Goal: Task Accomplishment & Management: Manage account settings

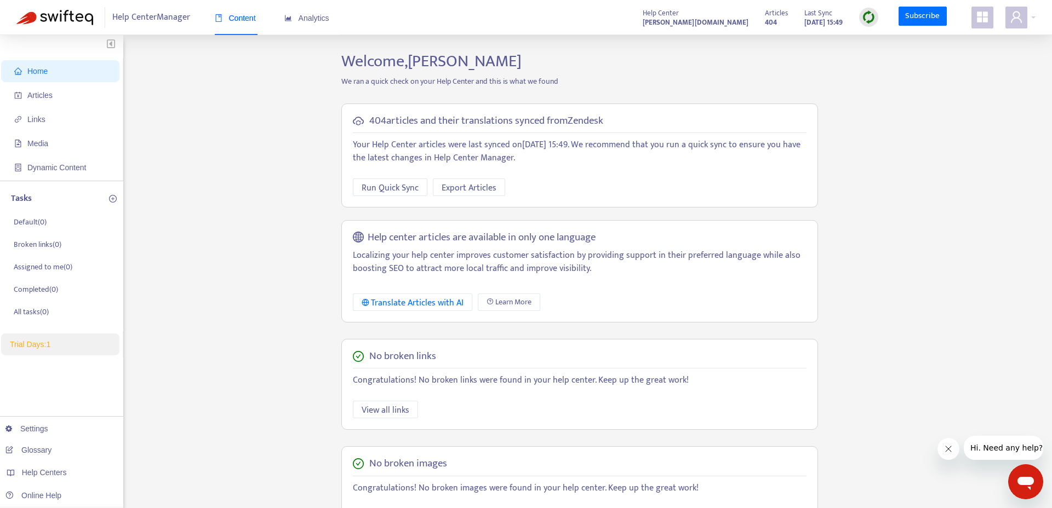
click at [371, 175] on div "404 articles and their translations synced from Zendesk Your Help Center articl…" at bounding box center [579, 156] width 477 height 105
click at [371, 186] on span "Run Quick Sync" at bounding box center [390, 188] width 57 height 14
click at [984, 20] on icon "appstore" at bounding box center [982, 17] width 11 height 11
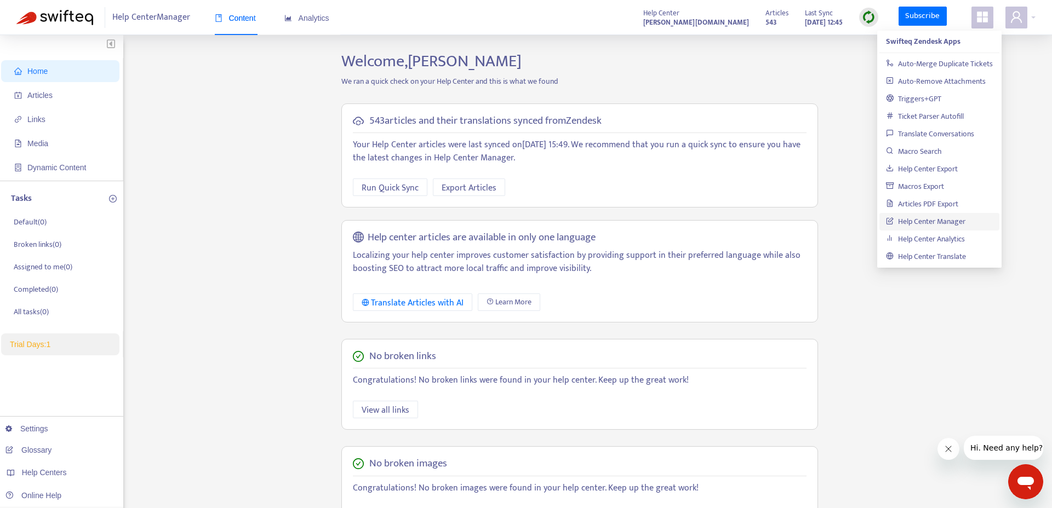
click at [984, 20] on icon "appstore" at bounding box center [982, 17] width 11 height 11
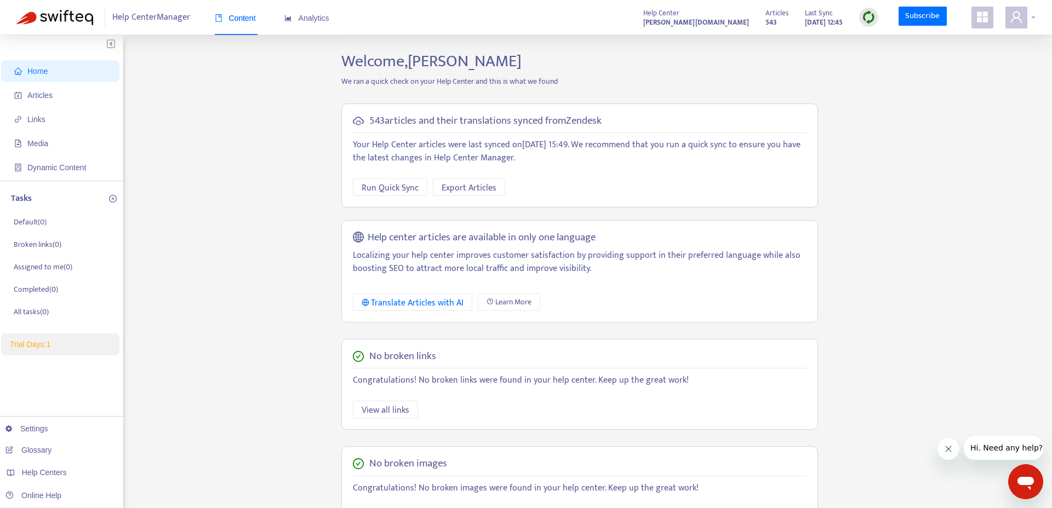
click at [1019, 21] on icon "user" at bounding box center [1016, 16] width 13 height 13
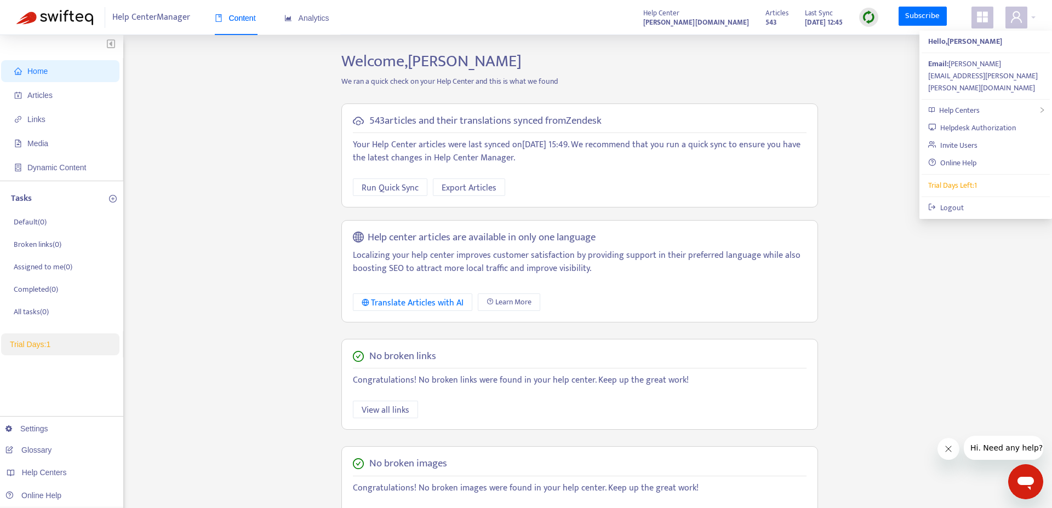
click at [871, 61] on div "Home Articles Links Media Dynamic Content Tasks Default ( 0 ) Broken links ( 0 …" at bounding box center [525, 371] width 1019 height 641
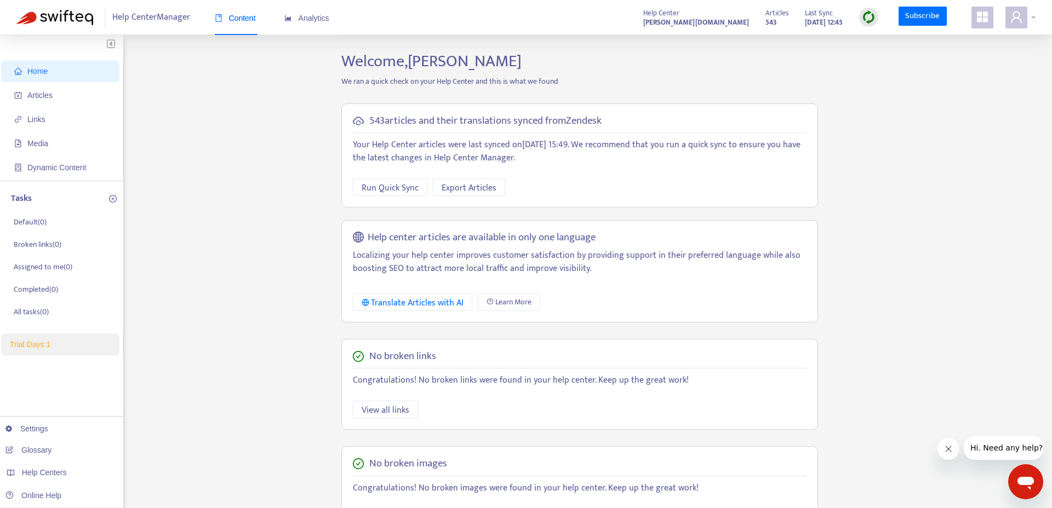
click at [1028, 23] on div at bounding box center [1020, 18] width 30 height 22
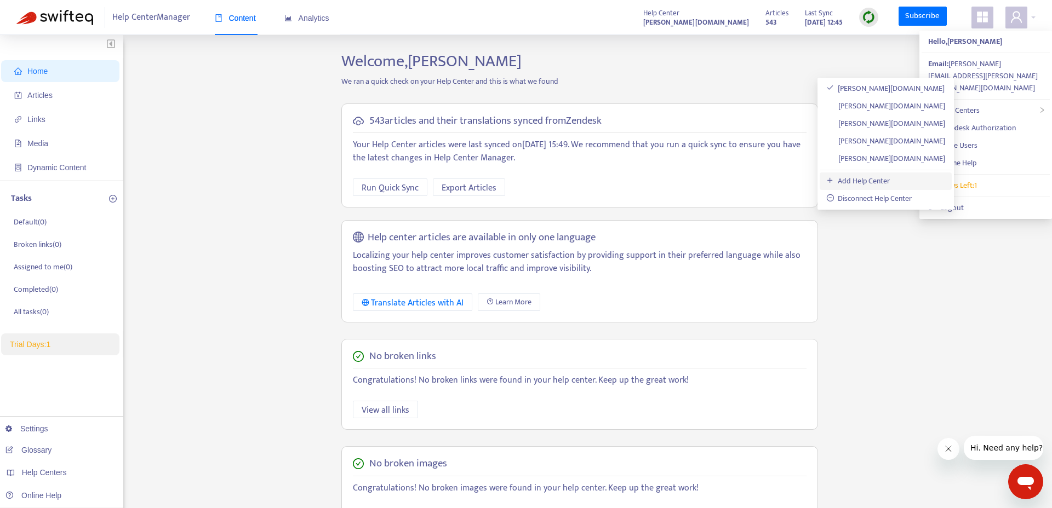
click at [882, 179] on link "Add Help Center" at bounding box center [858, 181] width 64 height 13
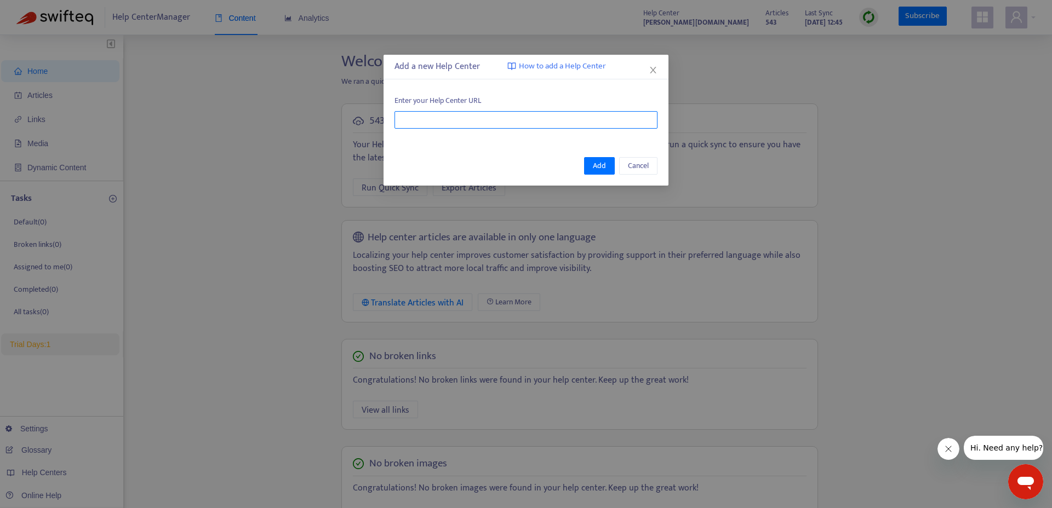
click at [460, 128] on input "text" at bounding box center [525, 120] width 263 height 18
paste input "**********"
type input "**********"
click at [600, 166] on span "Add" at bounding box center [599, 166] width 13 height 12
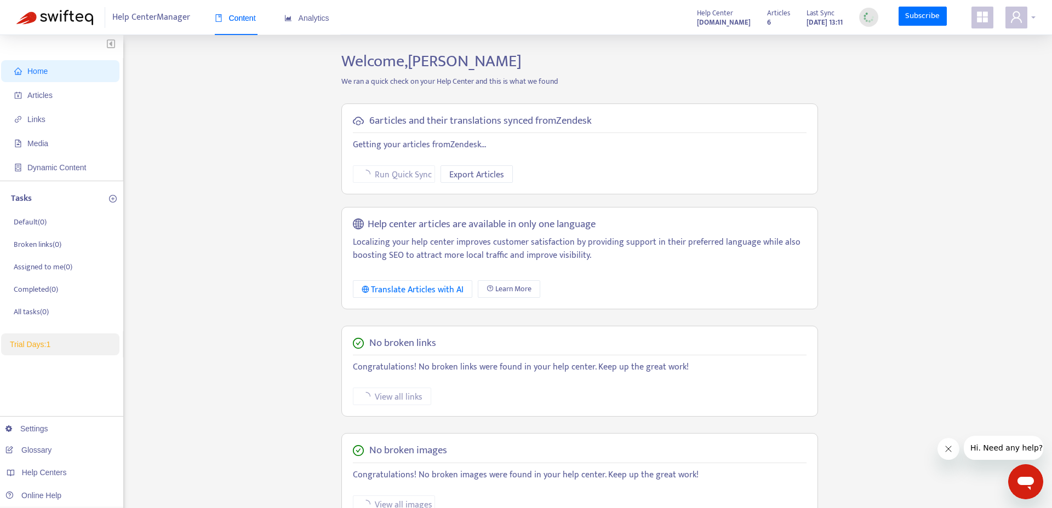
click at [1012, 14] on icon "user" at bounding box center [1016, 16] width 13 height 13
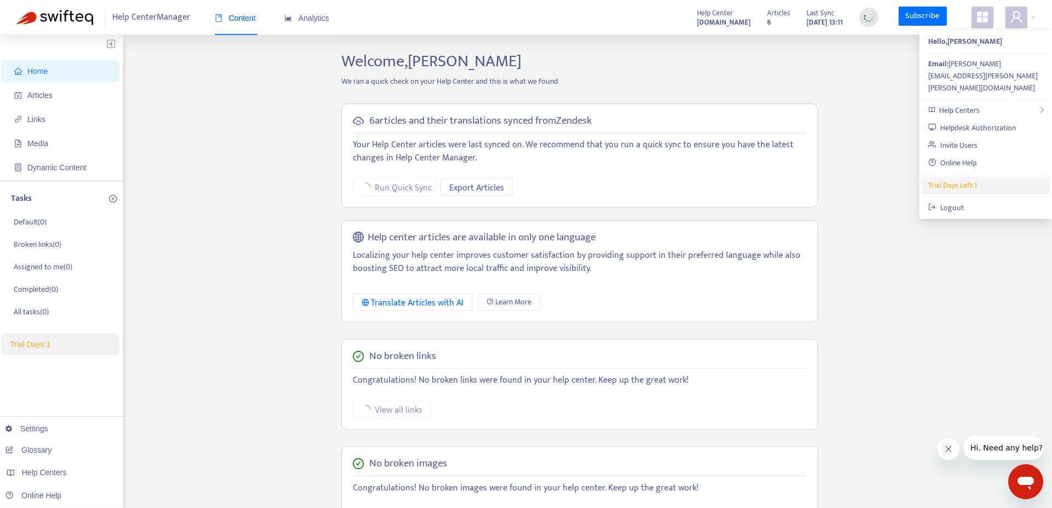
click at [965, 177] on li "Trial Days Left: 1" at bounding box center [985, 186] width 128 height 18
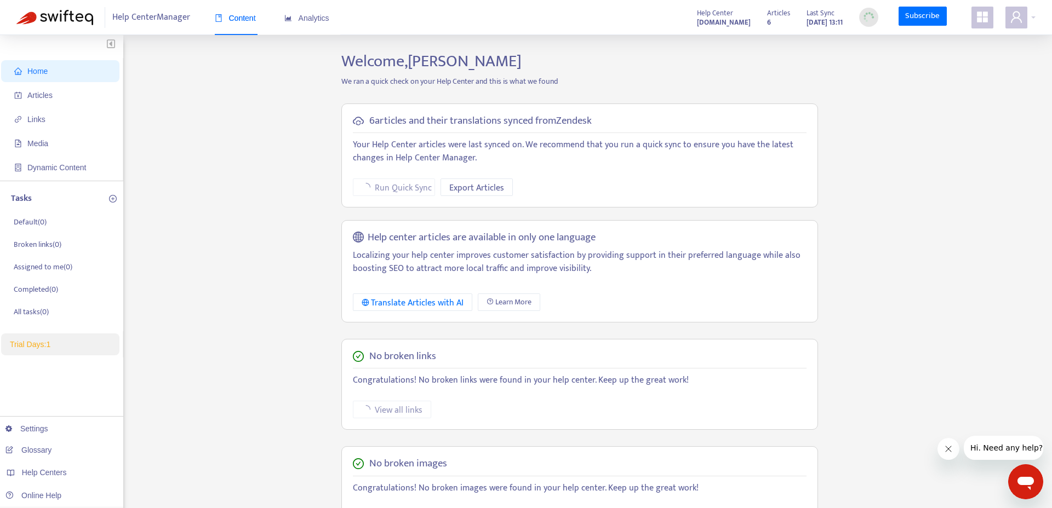
click at [985, 14] on icon "appstore" at bounding box center [982, 17] width 11 height 11
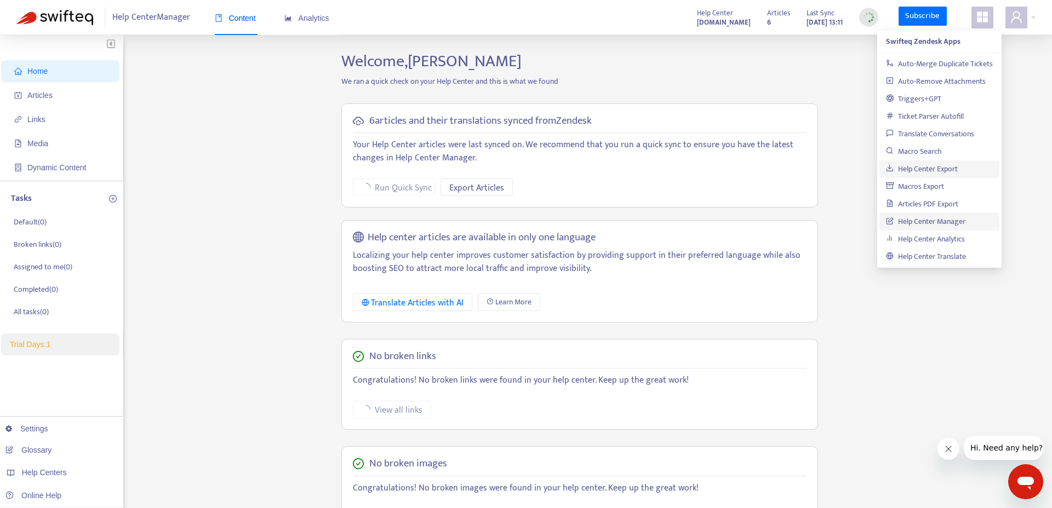
click at [937, 166] on link "Help Center Export" at bounding box center [922, 169] width 72 height 13
click at [982, 21] on icon "appstore" at bounding box center [982, 16] width 13 height 13
click at [1006, 332] on div "Home Articles Links Media Dynamic Content Tasks Default ( 0 ) Broken links ( 0 …" at bounding box center [525, 371] width 1019 height 641
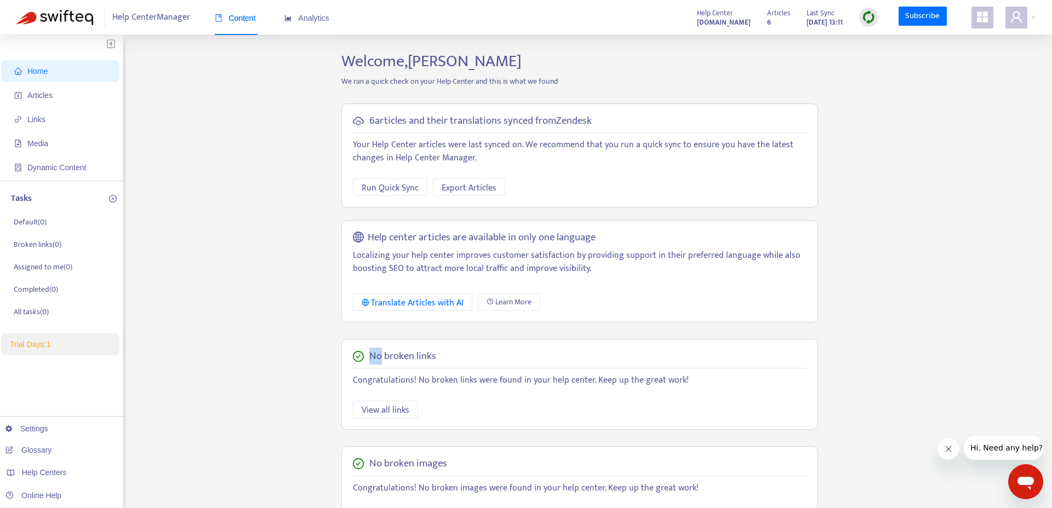
click at [1006, 332] on div "Home Articles Links Media Dynamic Content Tasks Default ( 0 ) Broken links ( 0 …" at bounding box center [525, 371] width 1019 height 641
click at [989, 20] on span at bounding box center [982, 18] width 22 height 22
click at [1011, 16] on icon "user" at bounding box center [1016, 16] width 13 height 13
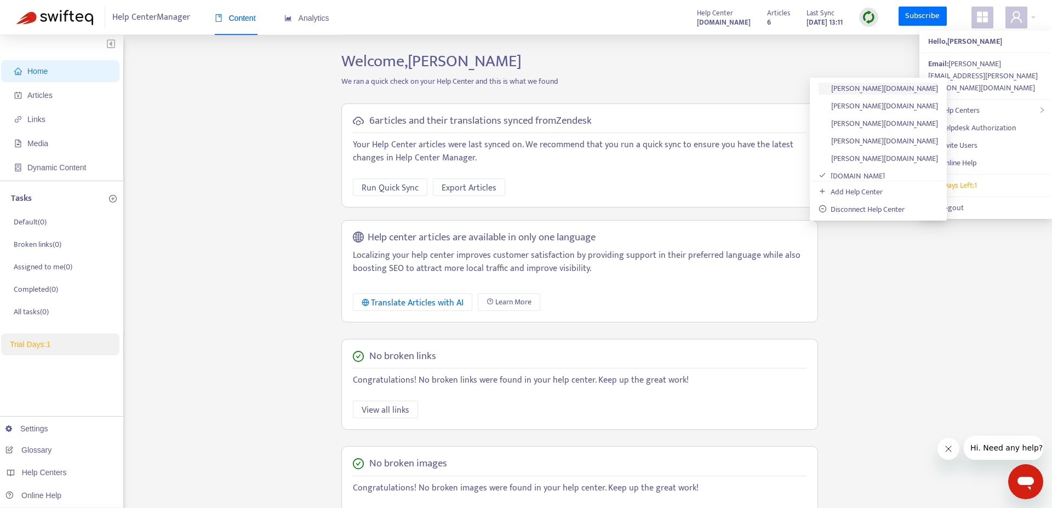
click at [887, 86] on link "[PERSON_NAME][DOMAIN_NAME]" at bounding box center [877, 88] width 119 height 13
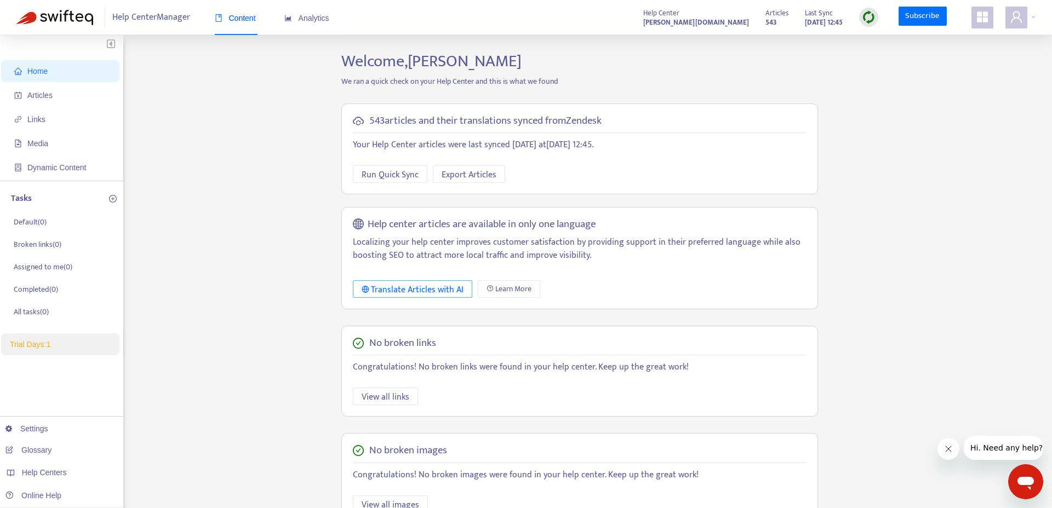
click at [426, 293] on div "Translate Articles with AI" at bounding box center [413, 290] width 102 height 14
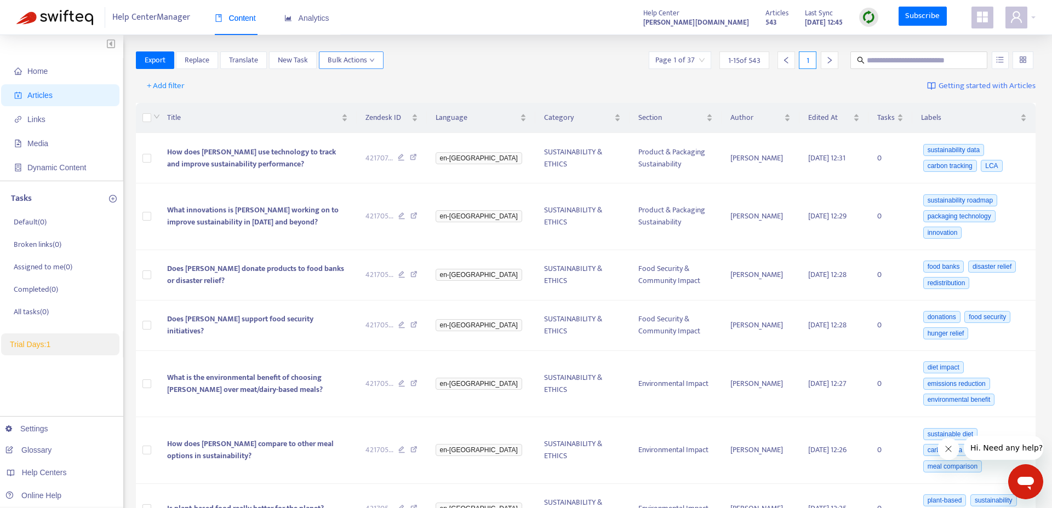
click at [374, 59] on icon "down" at bounding box center [371, 60] width 5 height 5
click at [471, 62] on div "Export Replace Translate New Task Bulk Actions Page 1 of 37 1 - 15 of 543 1" at bounding box center [586, 60] width 900 height 18
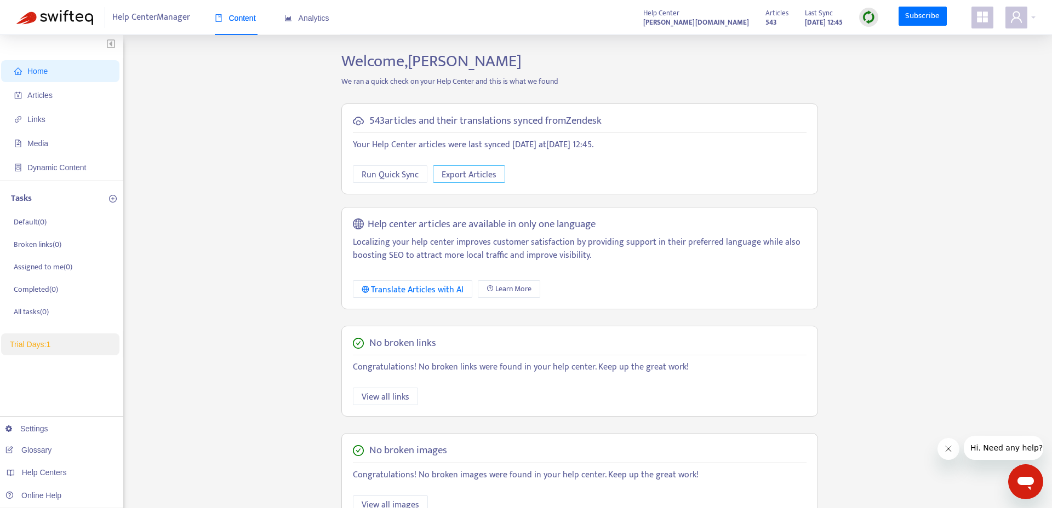
click at [445, 169] on span "Export Articles" at bounding box center [468, 175] width 55 height 14
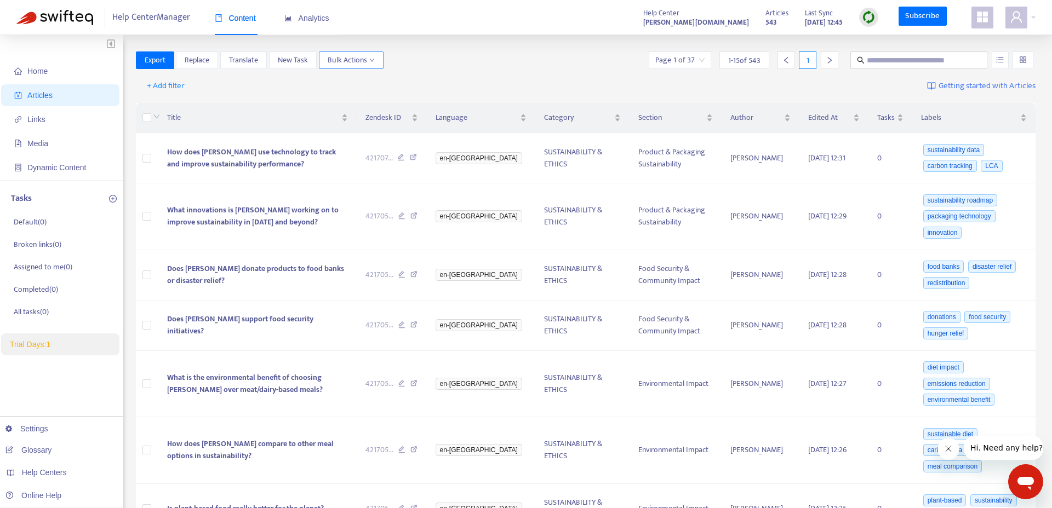
click at [353, 60] on span "Bulk Actions" at bounding box center [351, 60] width 47 height 12
click at [542, 75] on div "+ Add filter Getting started with Articles" at bounding box center [586, 86] width 900 height 26
click at [360, 64] on span "Bulk Actions" at bounding box center [351, 60] width 47 height 12
click at [372, 80] on span "Duplicate" at bounding box center [366, 82] width 76 height 12
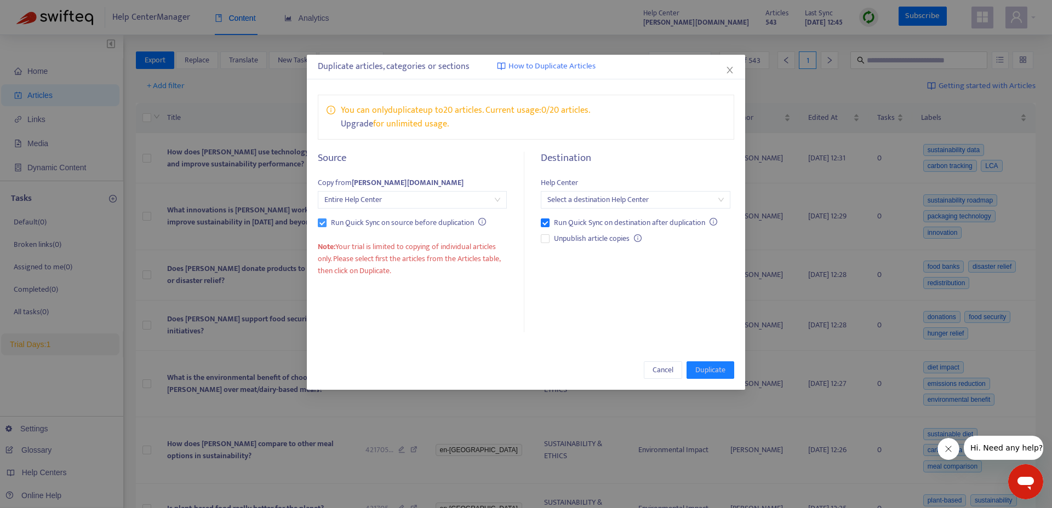
click at [377, 223] on span "Run Quick Sync on source before duplication" at bounding box center [402, 223] width 152 height 12
click at [625, 203] on input "search" at bounding box center [635, 200] width 176 height 16
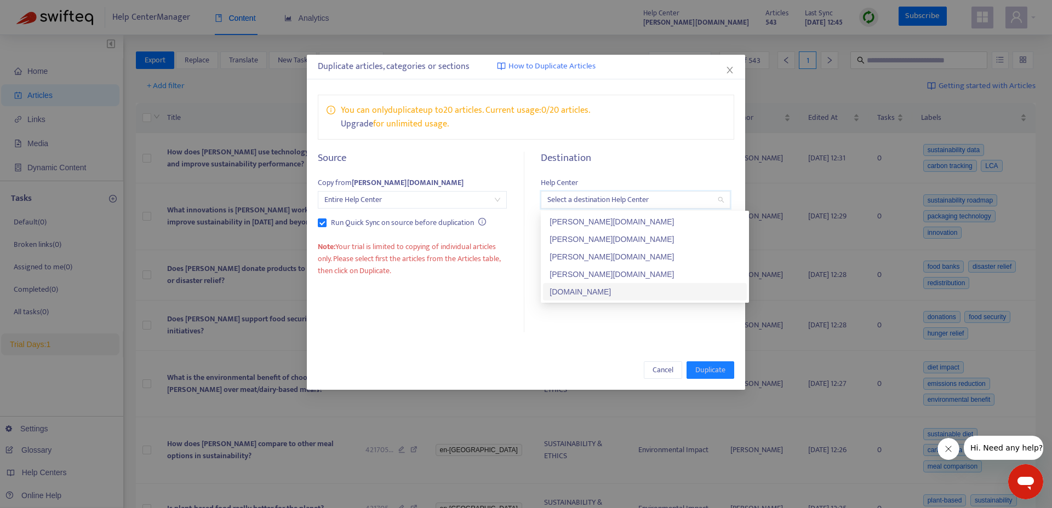
click at [651, 293] on div "[DOMAIN_NAME]" at bounding box center [644, 292] width 191 height 12
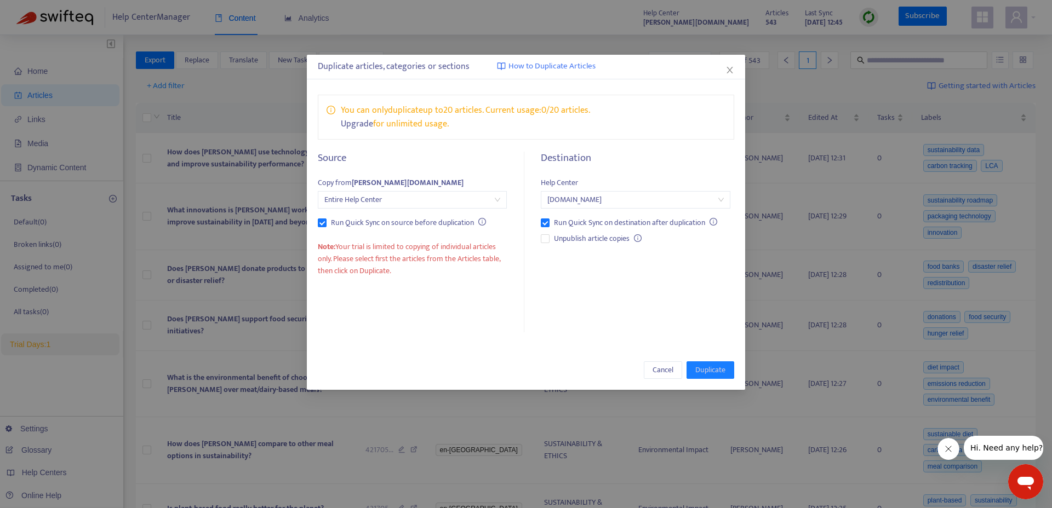
click at [359, 124] on link "Upgrade" at bounding box center [357, 124] width 32 height 15
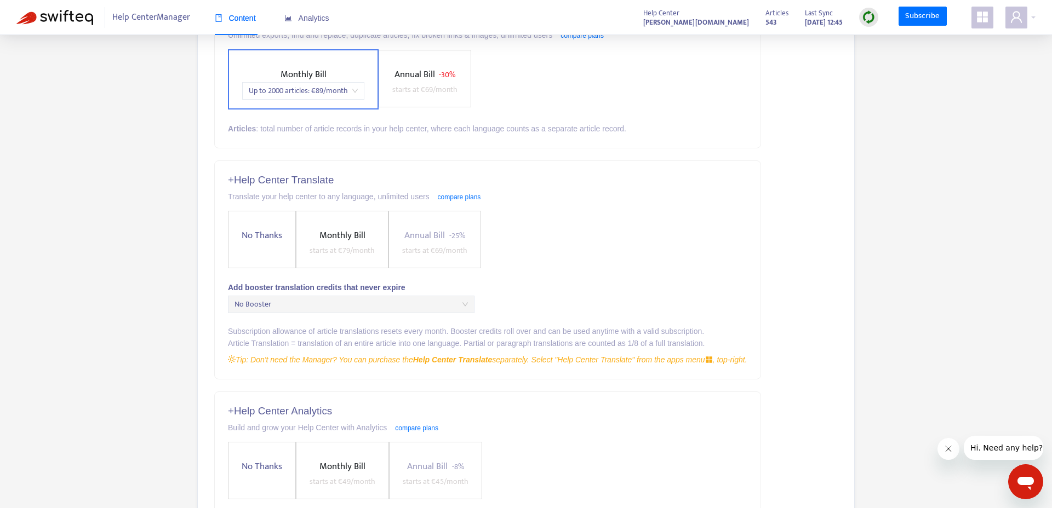
scroll to position [153, 0]
click at [324, 244] on span "starts at € 79 /month" at bounding box center [341, 250] width 65 height 13
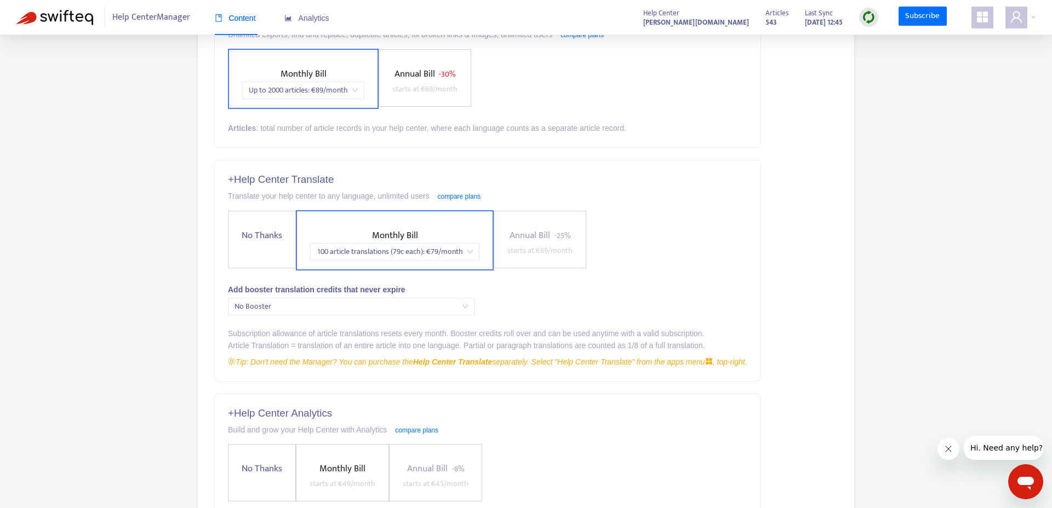
click at [523, 254] on span "starts at € 69 /month" at bounding box center [539, 250] width 65 height 13
click at [540, 238] on span "Annual Bill" at bounding box center [529, 235] width 41 height 15
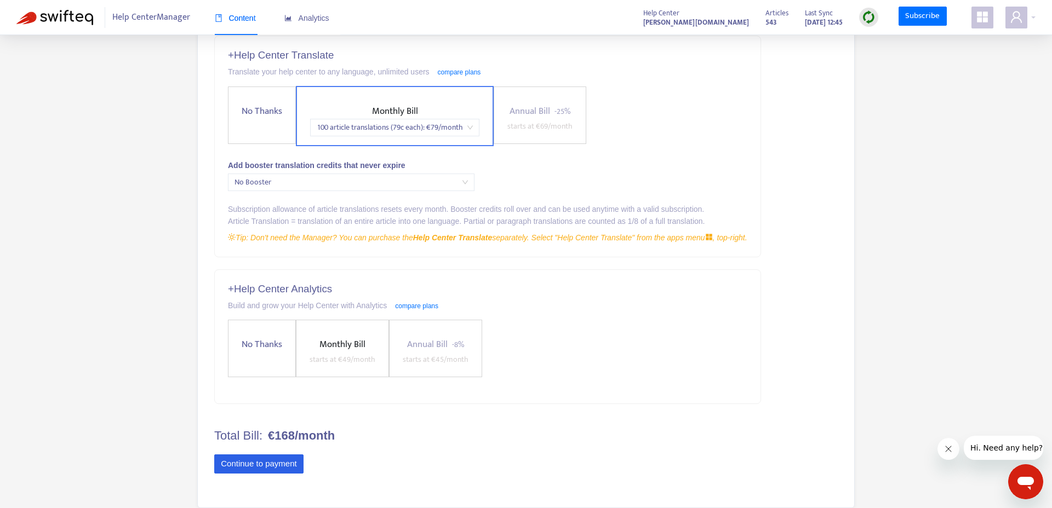
click at [289, 468] on button "Continue to payment" at bounding box center [258, 465] width 89 height 20
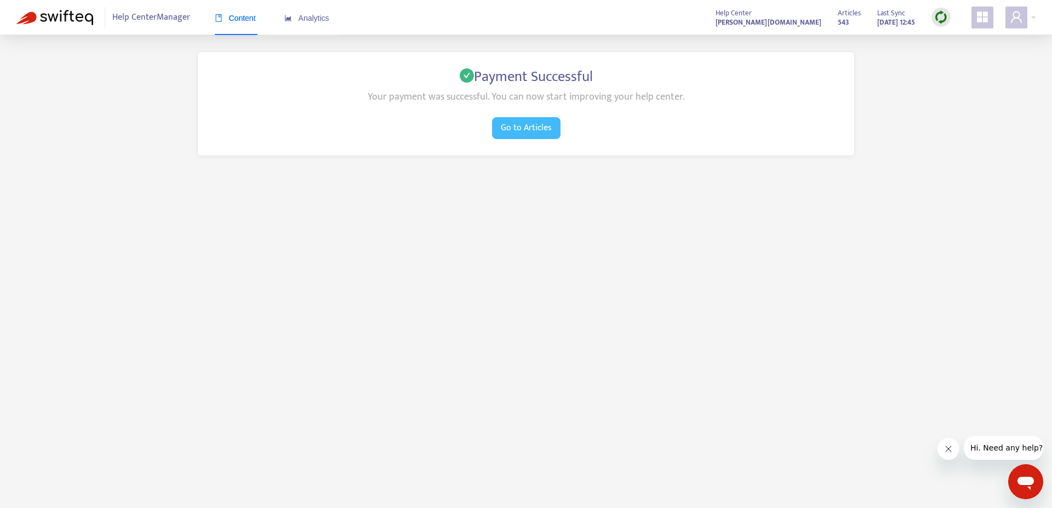
click at [518, 123] on span "Go to Articles" at bounding box center [526, 128] width 51 height 14
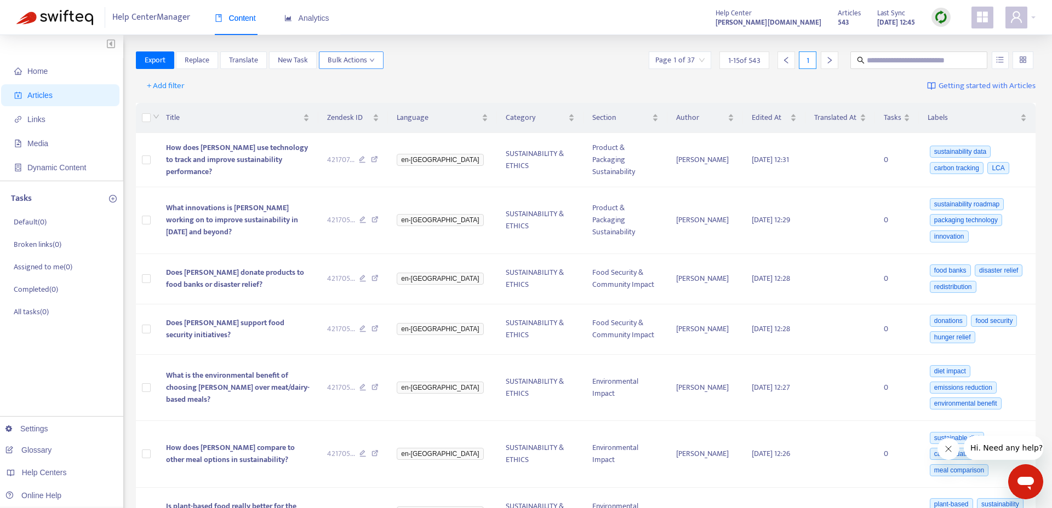
click at [372, 59] on icon "down" at bounding box center [371, 60] width 5 height 5
click at [364, 83] on span "Duplicate" at bounding box center [366, 82] width 76 height 12
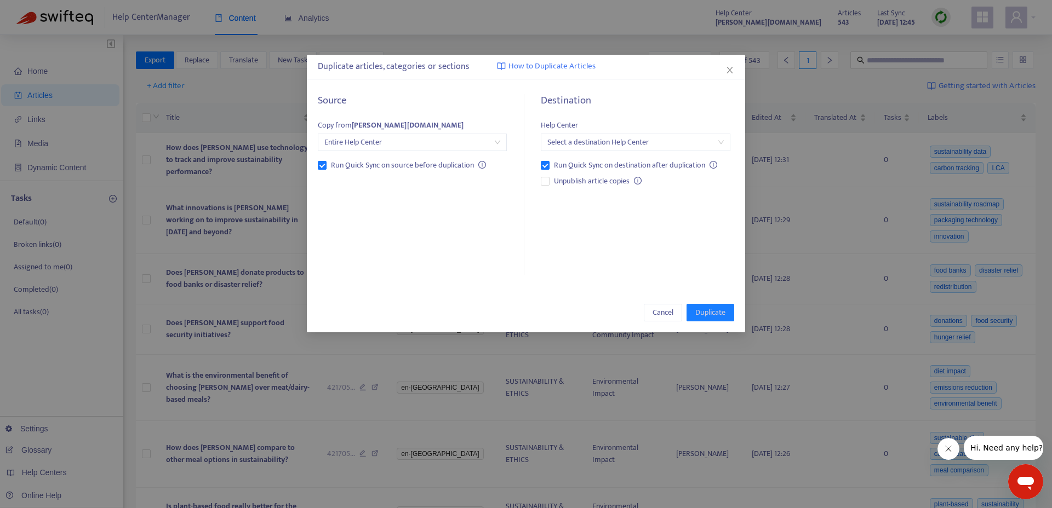
click at [608, 145] on input "search" at bounding box center [635, 142] width 176 height 16
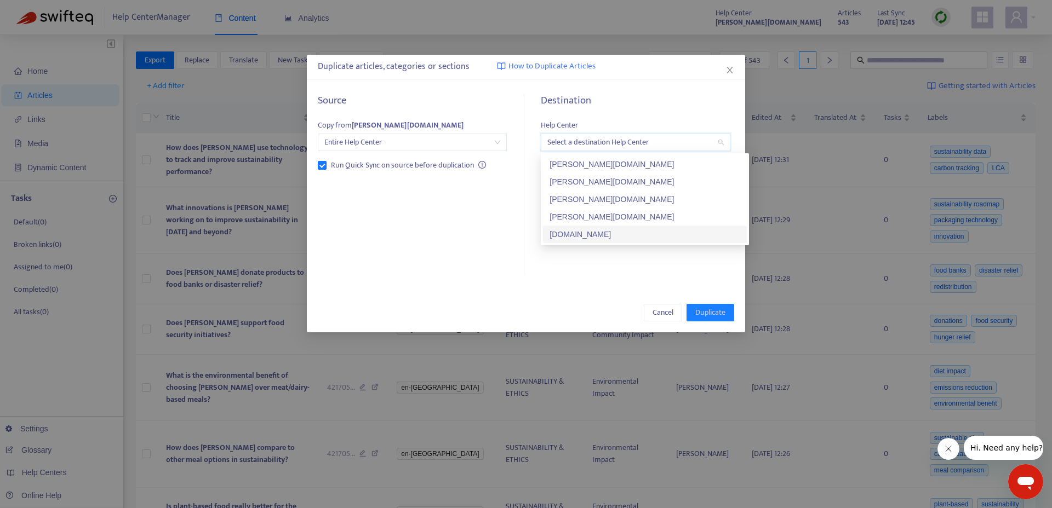
click at [617, 236] on div "[DOMAIN_NAME]" at bounding box center [644, 234] width 191 height 12
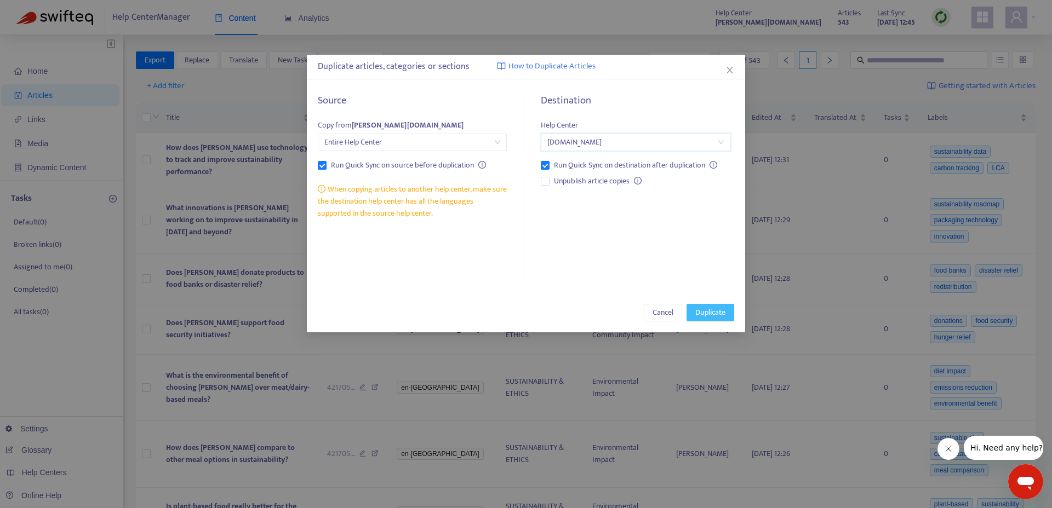
click at [702, 310] on span "Duplicate" at bounding box center [710, 313] width 30 height 12
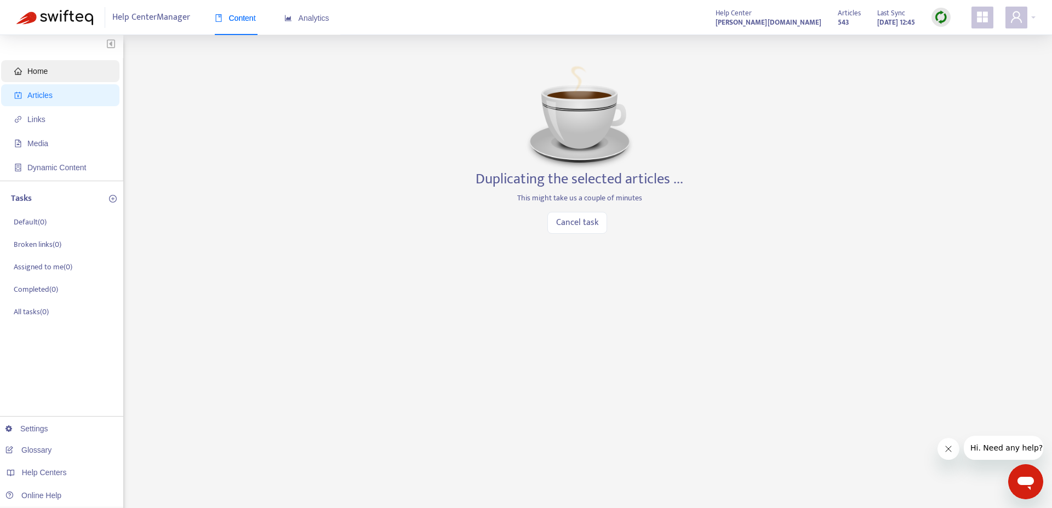
click at [78, 76] on span "Home" at bounding box center [62, 71] width 96 height 22
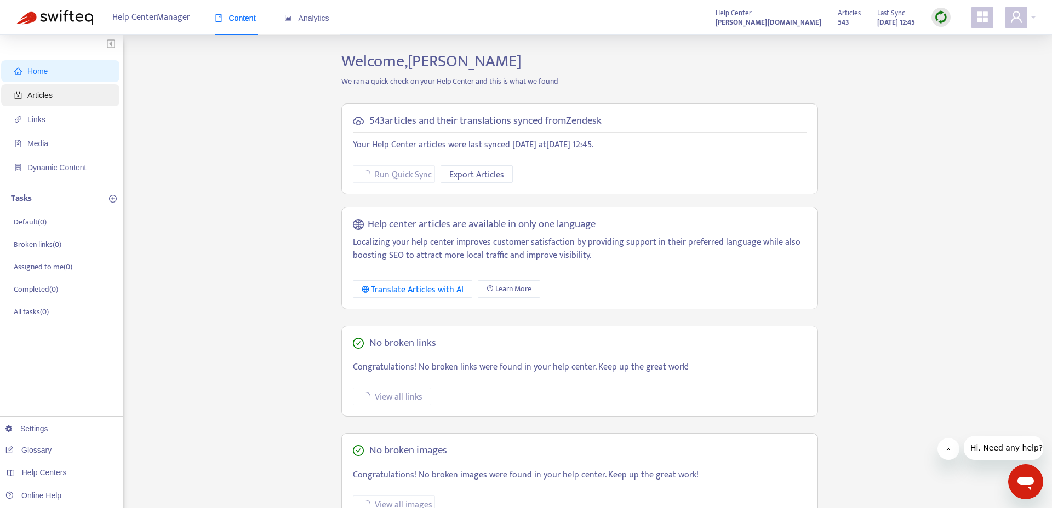
click at [73, 100] on span "Articles" at bounding box center [62, 95] width 96 height 22
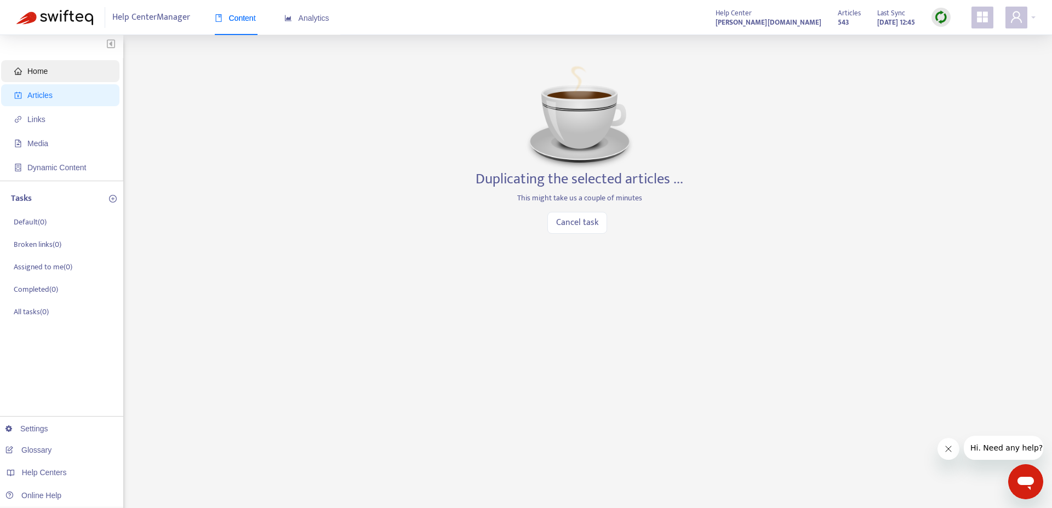
click at [78, 81] on span "Home" at bounding box center [62, 71] width 96 height 22
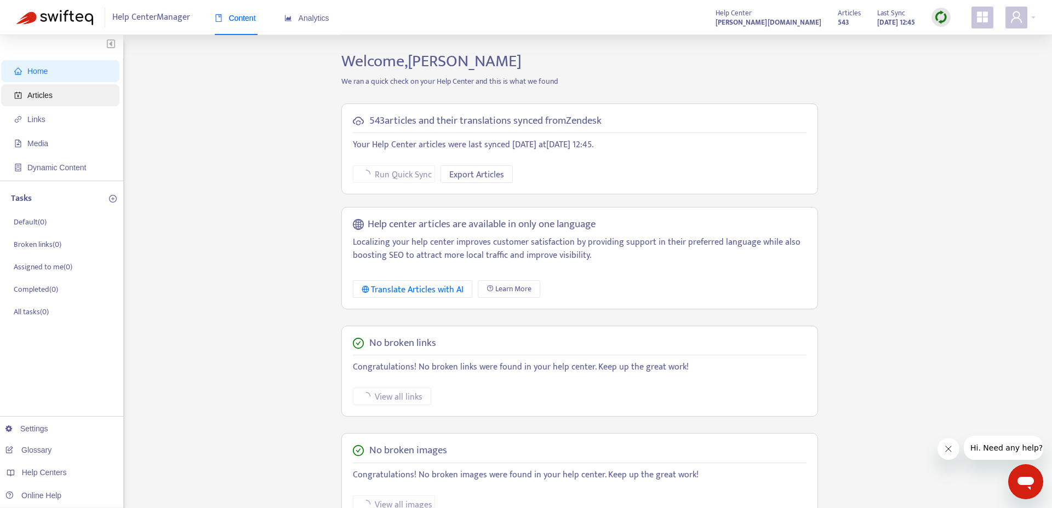
click at [49, 99] on span "Articles" at bounding box center [39, 95] width 25 height 9
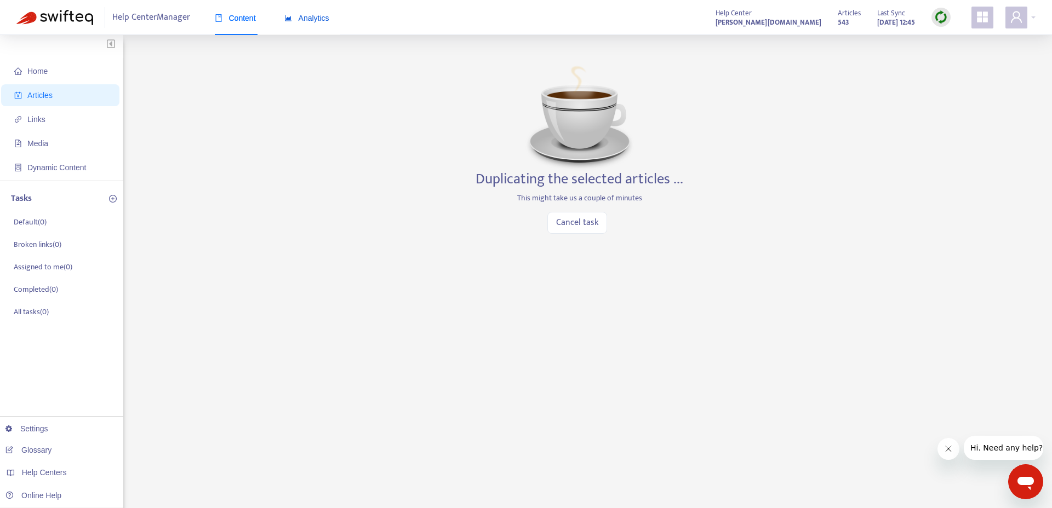
click at [323, 18] on span "Analytics" at bounding box center [306, 18] width 45 height 9
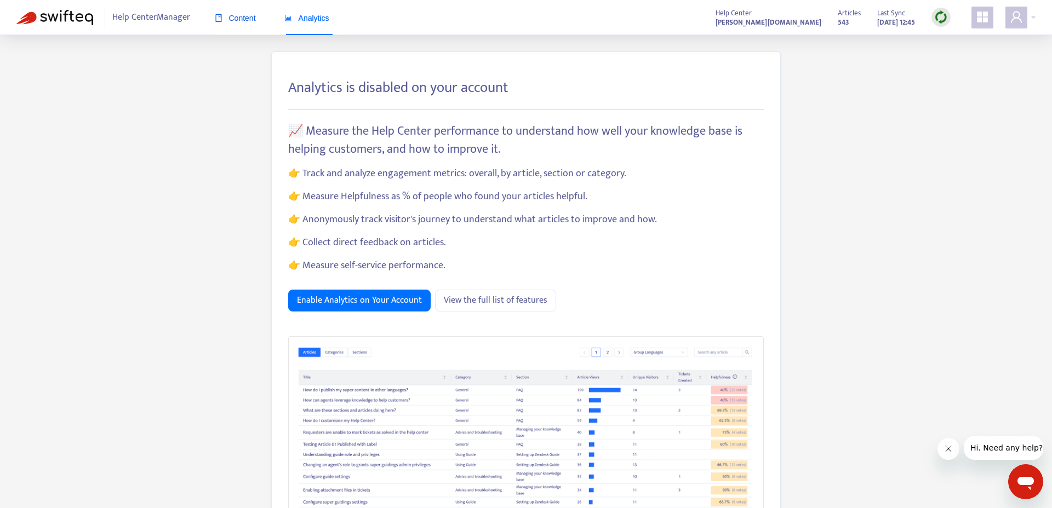
click at [244, 20] on span "Content" at bounding box center [235, 18] width 41 height 9
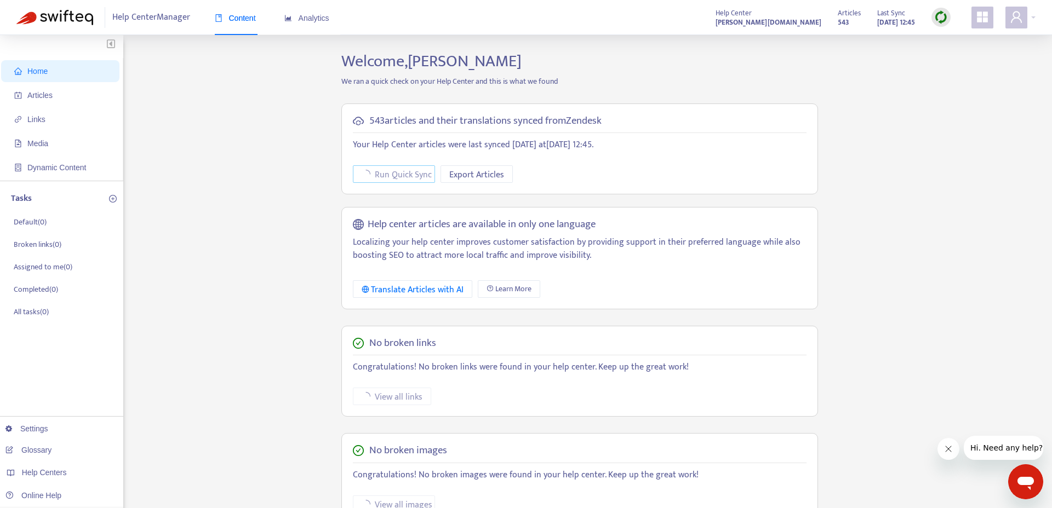
click at [411, 174] on span "Run Quick Sync" at bounding box center [403, 175] width 57 height 14
click at [43, 97] on span "Articles" at bounding box center [39, 95] width 25 height 9
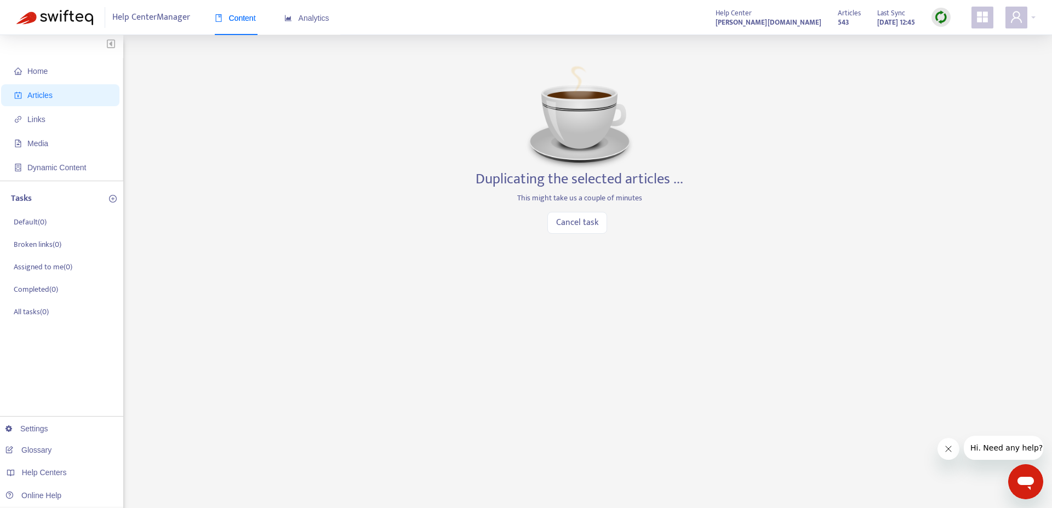
click at [91, 99] on span "Articles" at bounding box center [62, 95] width 96 height 22
click at [90, 70] on span "Home" at bounding box center [62, 71] width 96 height 22
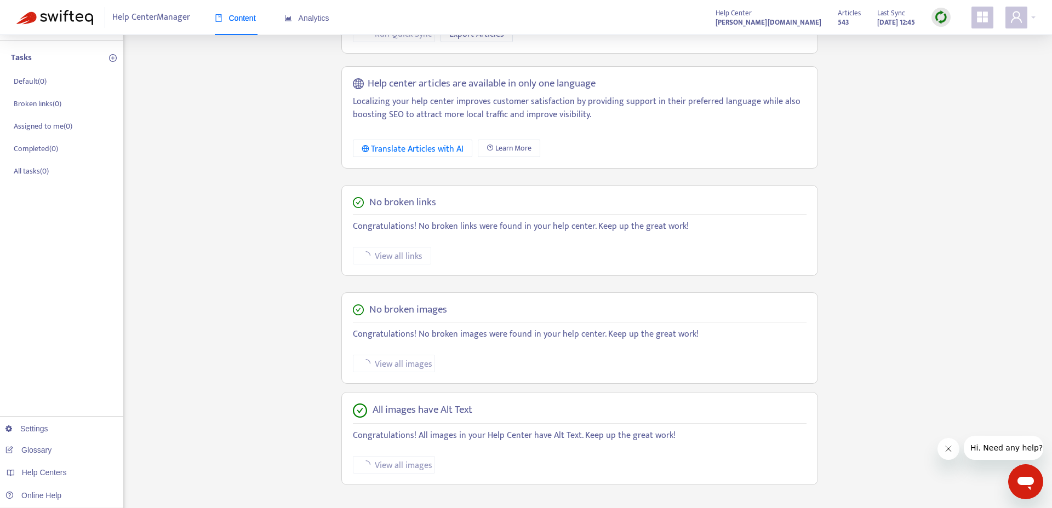
scroll to position [119, 0]
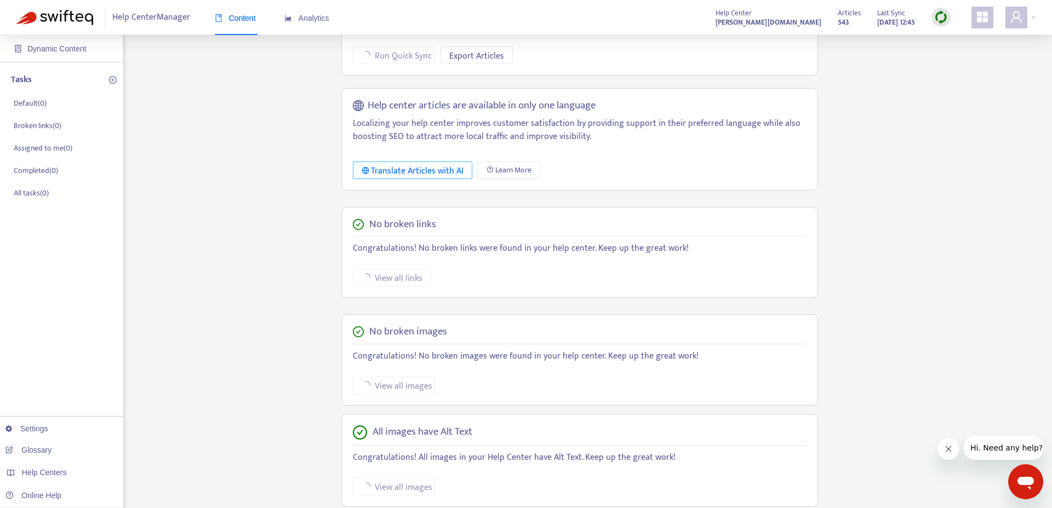
click at [462, 170] on div "Translate Articles with AI" at bounding box center [413, 171] width 102 height 14
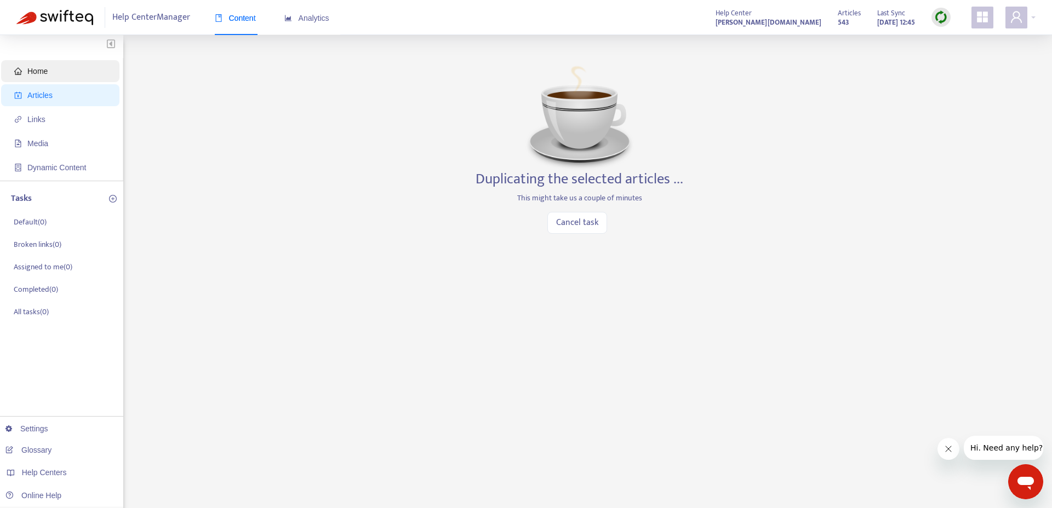
click at [31, 70] on span "Home" at bounding box center [37, 71] width 20 height 9
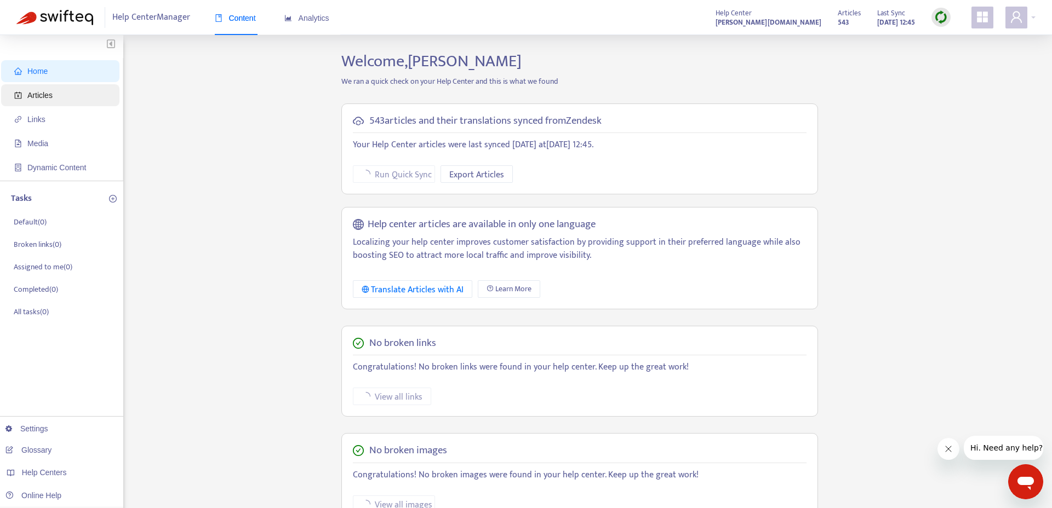
click at [53, 97] on span "Articles" at bounding box center [39, 95] width 25 height 9
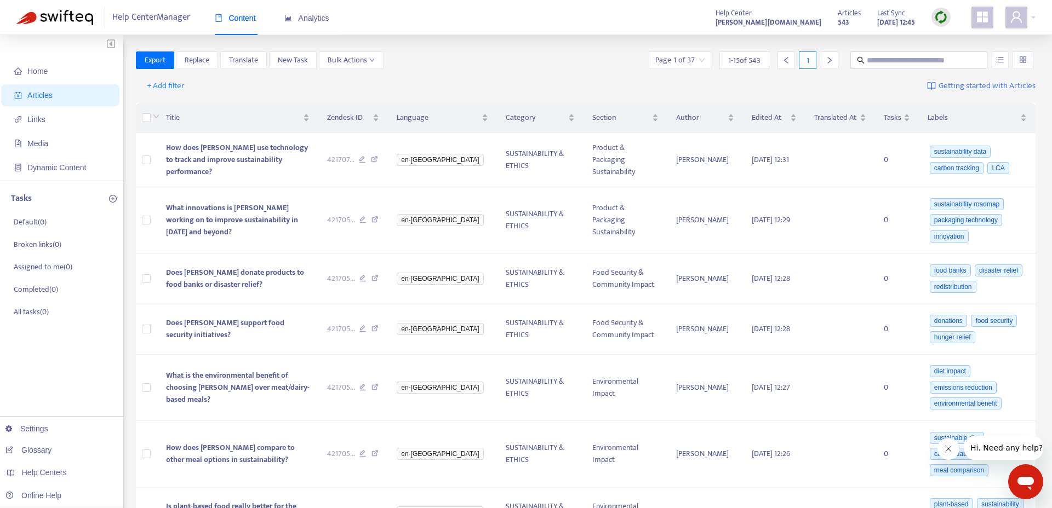
click at [414, 81] on div "+ Add filter Getting started with Articles" at bounding box center [586, 86] width 900 height 26
click at [464, 113] on div "Language" at bounding box center [442, 118] width 91 height 12
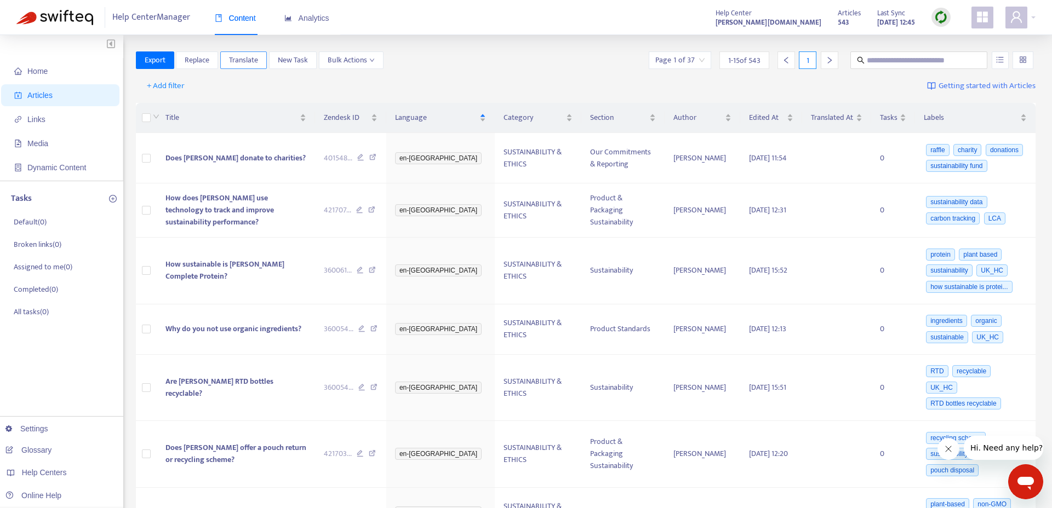
click at [257, 61] on span "Translate" at bounding box center [243, 60] width 29 height 12
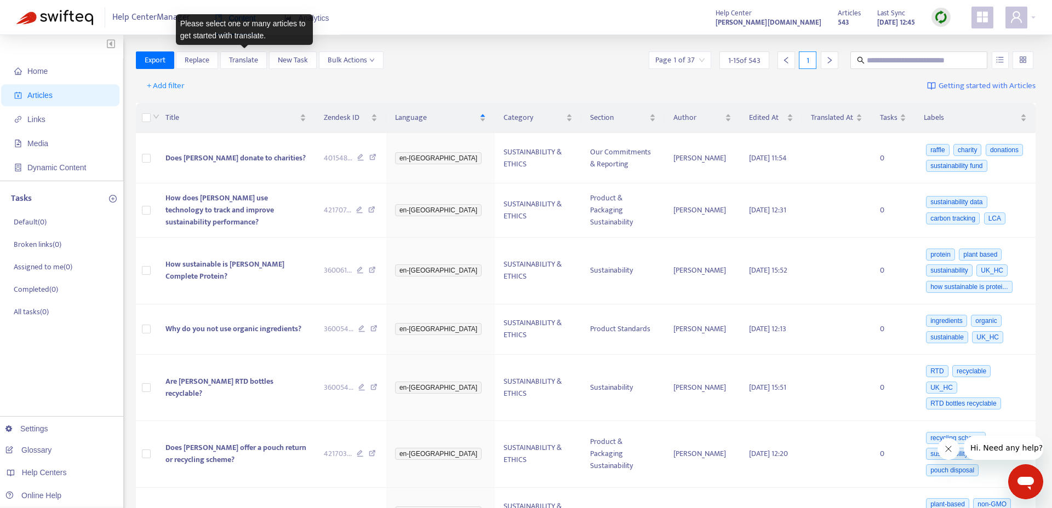
click at [263, 88] on div "+ Add filter Getting started with Articles" at bounding box center [586, 86] width 900 height 26
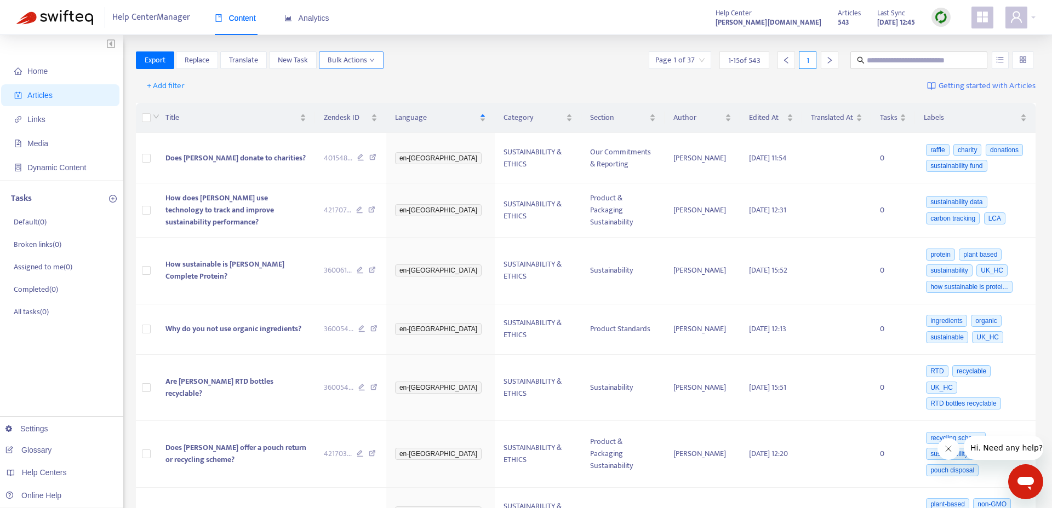
click at [363, 54] on span "Bulk Actions" at bounding box center [351, 60] width 47 height 12
click at [253, 82] on div "+ Add filter Getting started with Articles" at bounding box center [586, 86] width 900 height 26
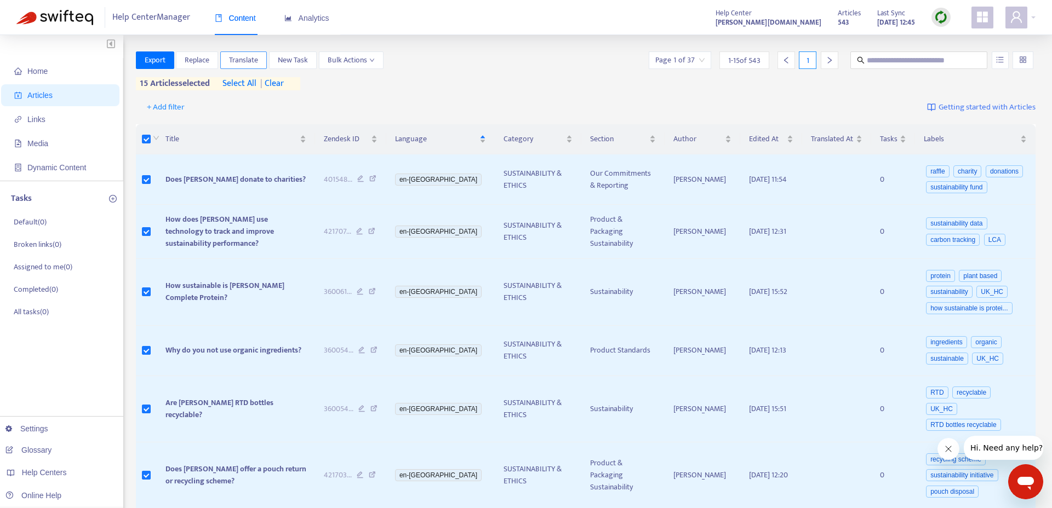
click at [252, 57] on span "Translate" at bounding box center [243, 60] width 29 height 12
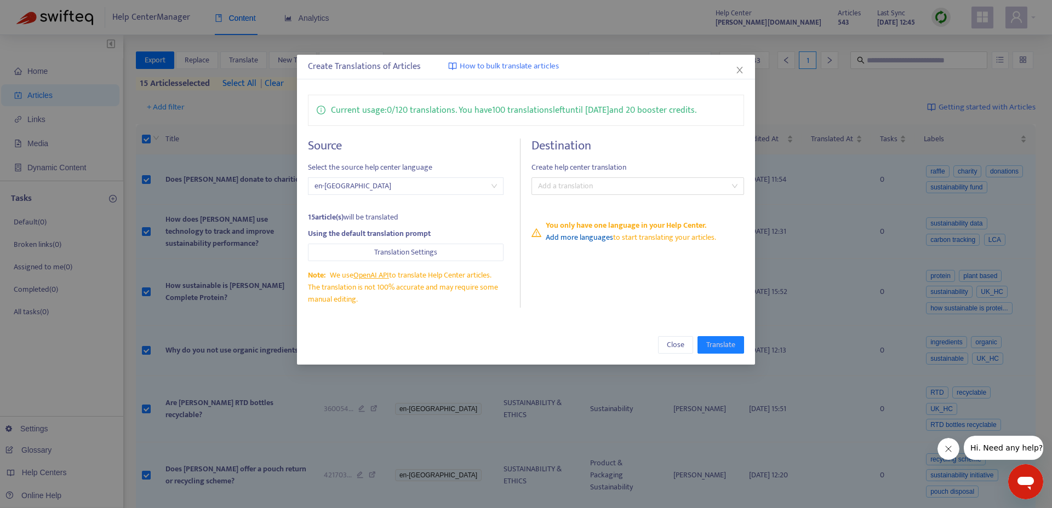
click at [583, 240] on link "Add more languages" at bounding box center [579, 237] width 67 height 13
click at [474, 123] on div "Current usage: 0 / 120 translations . You have 100 translations left until [DAT…" at bounding box center [525, 110] width 435 height 31
click at [508, 67] on span "How to bulk translate articles" at bounding box center [509, 66] width 99 height 13
click at [391, 188] on span "en-[GEOGRAPHIC_DATA]" at bounding box center [405, 186] width 182 height 16
click at [461, 250] on button "Translation Settings" at bounding box center [406, 253] width 196 height 18
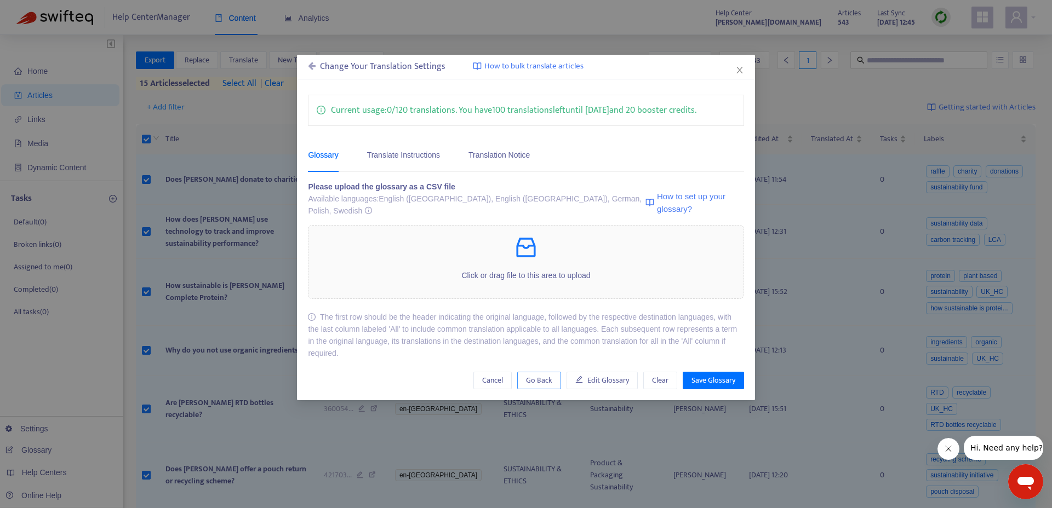
click at [534, 375] on span "Go Back" at bounding box center [539, 381] width 26 height 12
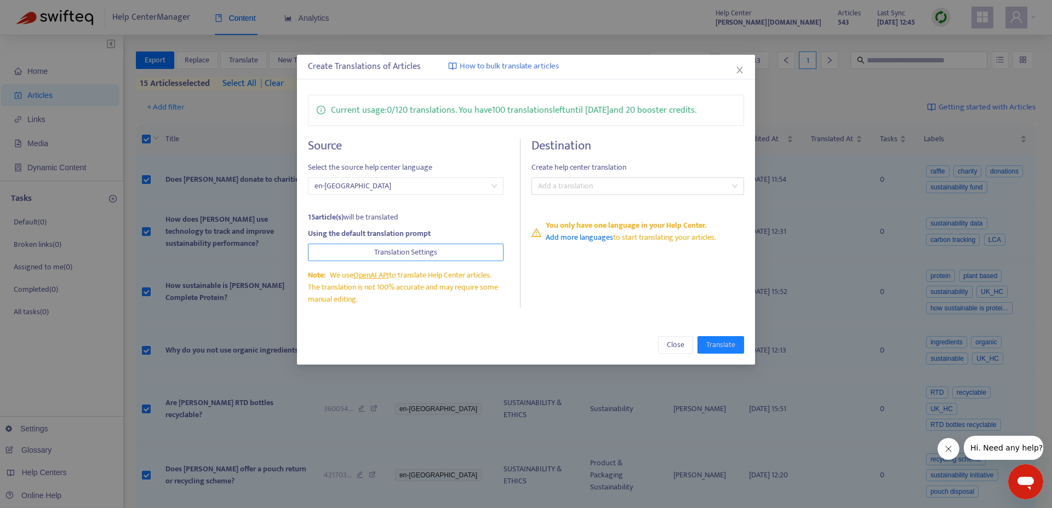
click at [432, 252] on span "Translation Settings" at bounding box center [405, 252] width 63 height 12
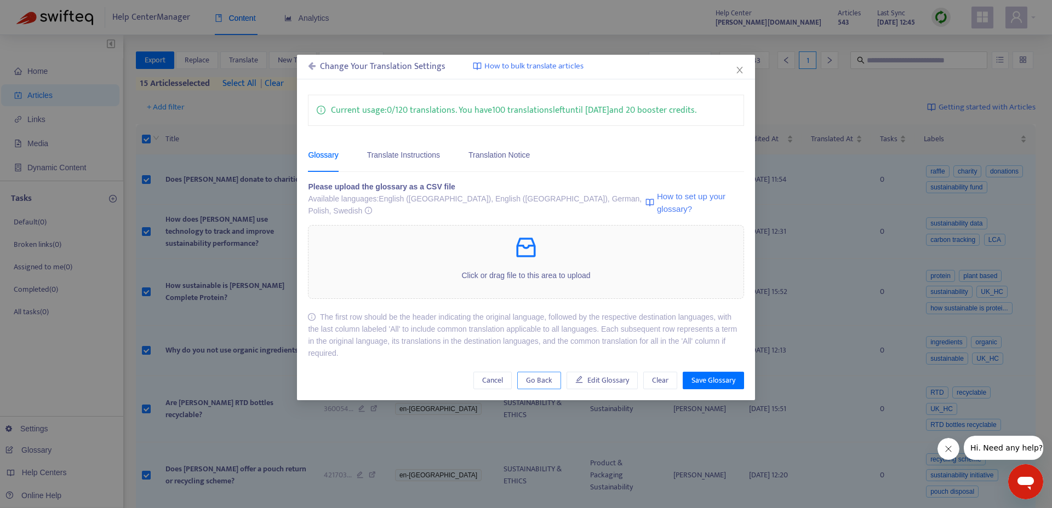
click at [543, 375] on span "Go Back" at bounding box center [539, 381] width 26 height 12
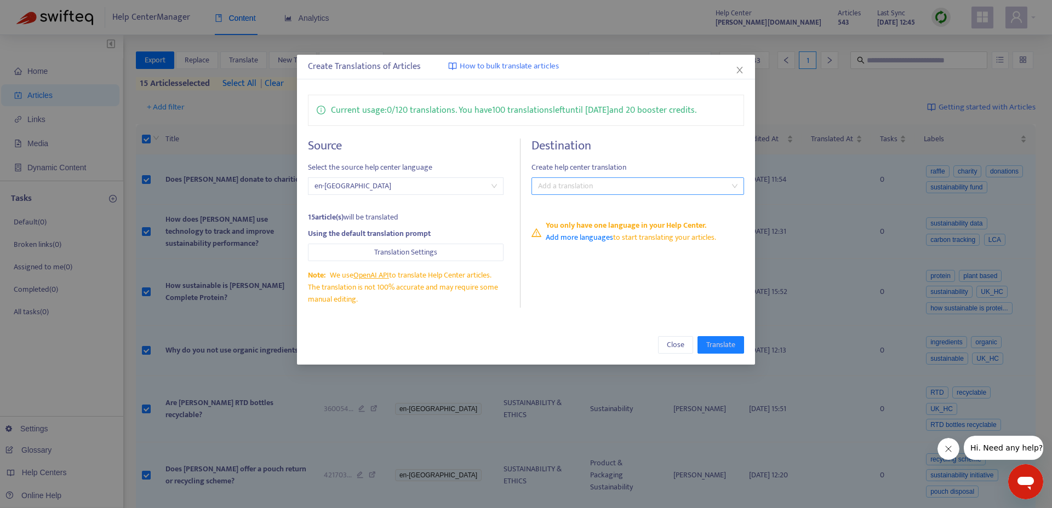
click at [696, 191] on div at bounding box center [632, 186] width 196 height 13
click at [664, 204] on div "Select all" at bounding box center [637, 208] width 194 height 12
click at [662, 211] on div "Select all" at bounding box center [637, 208] width 194 height 12
click at [638, 274] on div "Destination Create help center translation Add a translation You only have one …" at bounding box center [637, 223] width 212 height 169
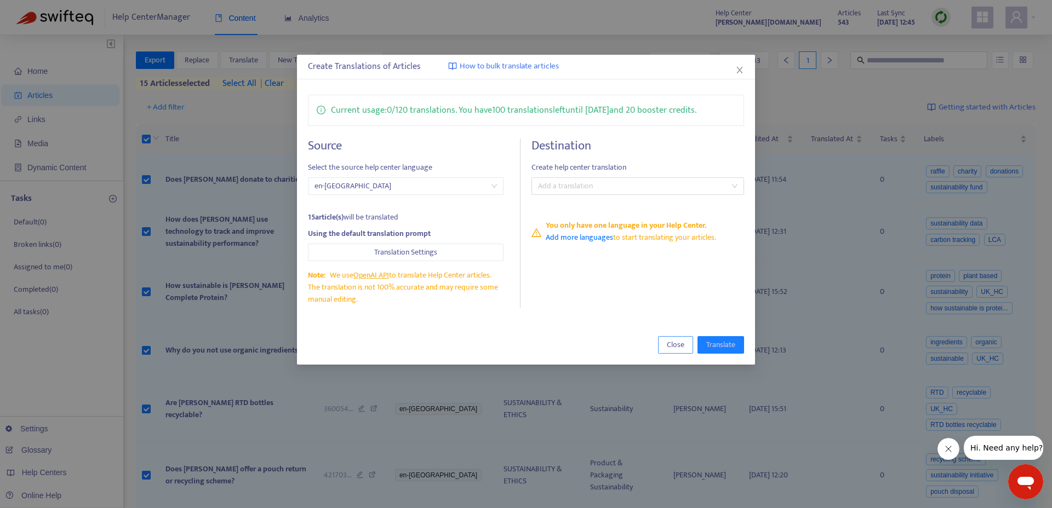
click at [675, 340] on span "Close" at bounding box center [676, 345] width 18 height 12
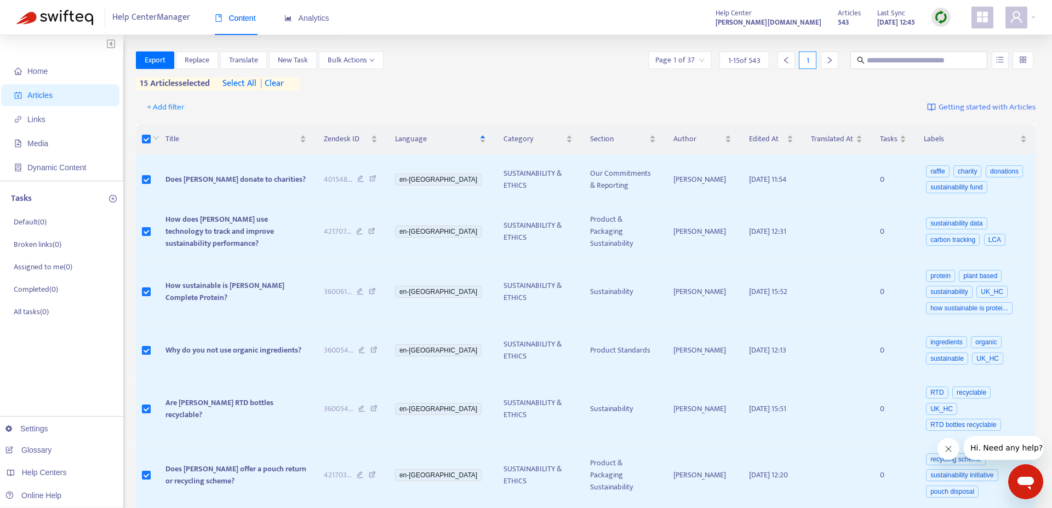
click at [334, 90] on div "Export Replace Translate New Task Bulk Actions Page 1 of 37 1 - 15 of 543 1 15 …" at bounding box center [586, 70] width 900 height 39
click at [146, 133] on label at bounding box center [146, 139] width 9 height 12
